Goal: Task Accomplishment & Management: Use online tool/utility

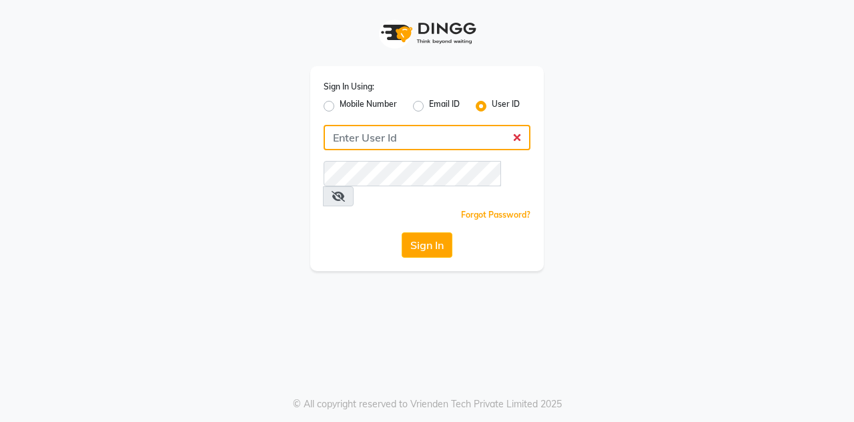
type input "7400099777"
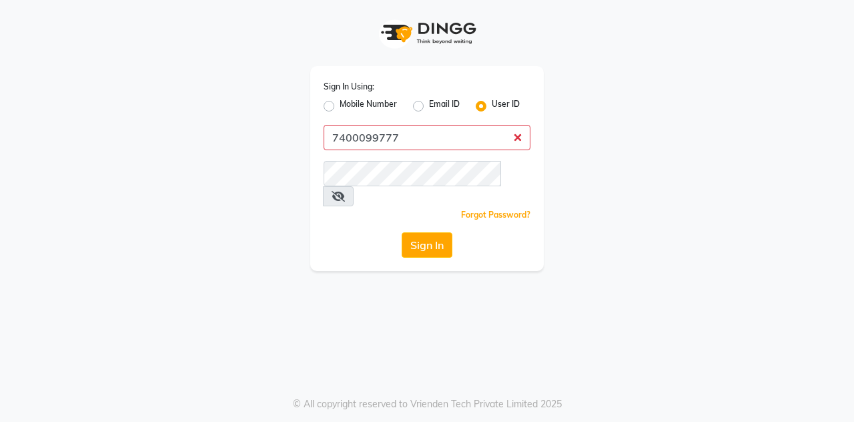
click at [402, 232] on button "Sign In" at bounding box center [427, 244] width 51 height 25
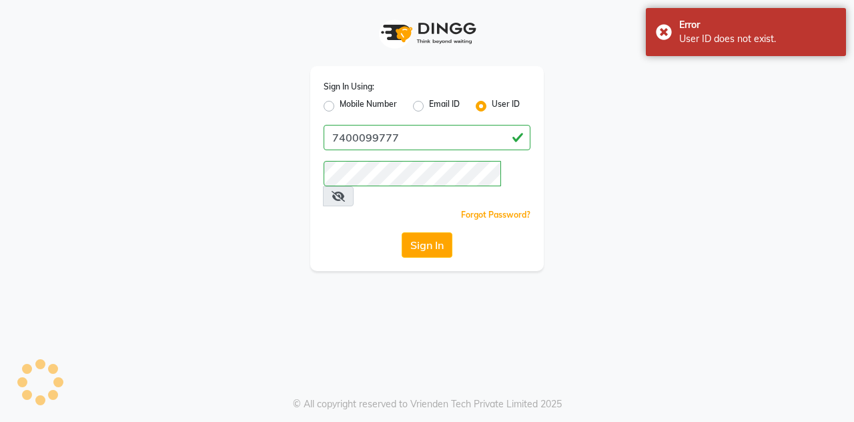
click at [419, 232] on button "Sign In" at bounding box center [427, 244] width 51 height 25
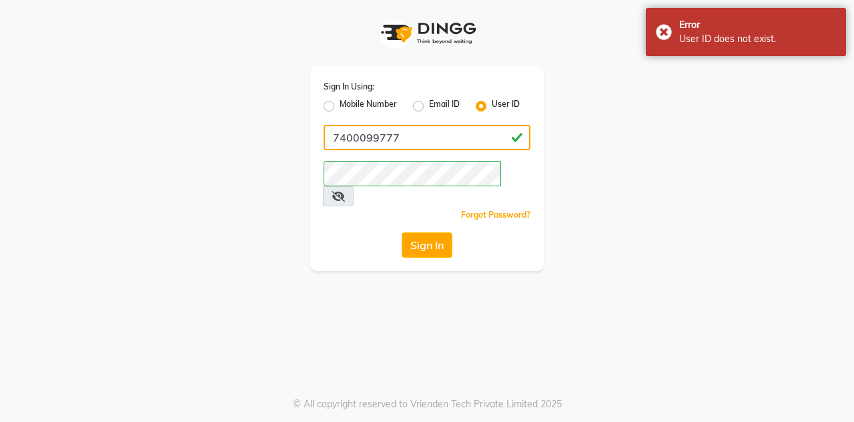
click at [334, 125] on input "7400099777" at bounding box center [427, 137] width 207 height 25
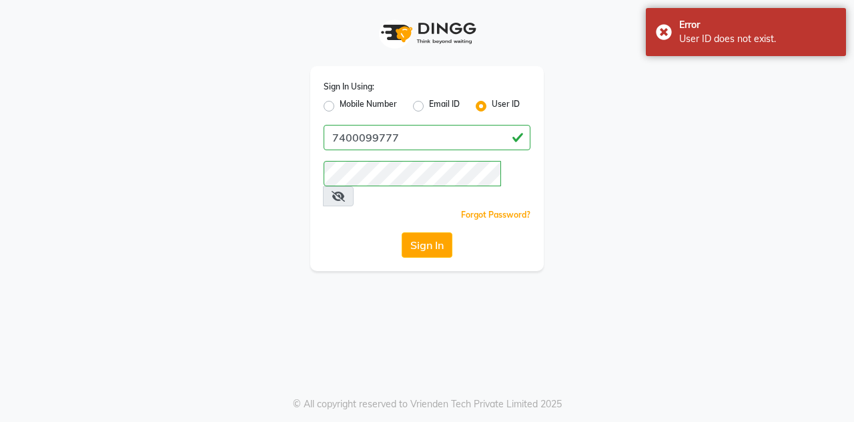
click at [431, 232] on button "Sign In" at bounding box center [427, 244] width 51 height 25
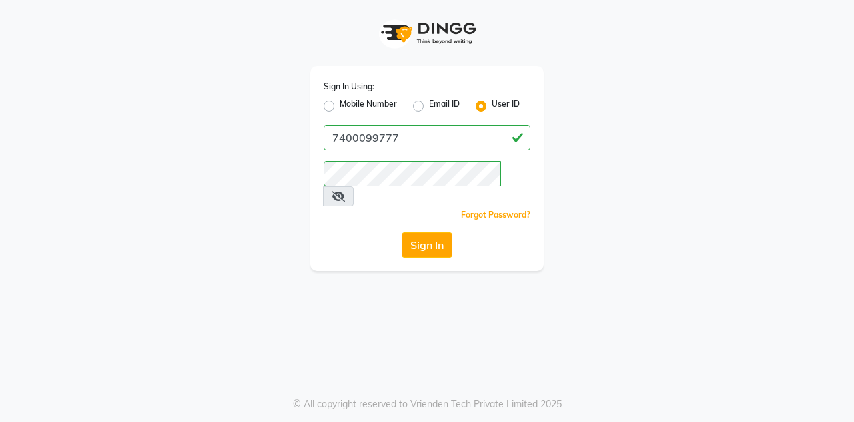
click at [340, 109] on label "Mobile Number" at bounding box center [368, 106] width 57 height 16
click at [340, 107] on input "Mobile Number" at bounding box center [344, 102] width 9 height 9
radio input "true"
radio input "false"
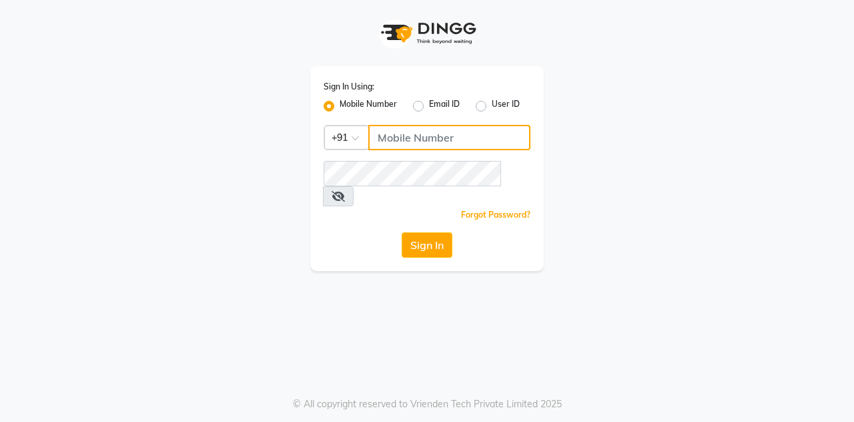
click at [388, 138] on input "Username" at bounding box center [449, 137] width 162 height 25
type input "7400099777"
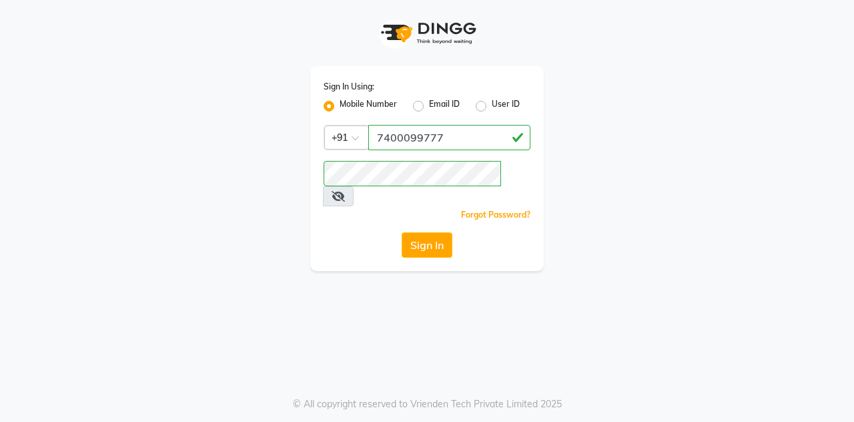
click at [345, 191] on icon at bounding box center [338, 196] width 13 height 11
click at [422, 232] on button "Sign In" at bounding box center [427, 244] width 51 height 25
